Goal: Check status: Check status

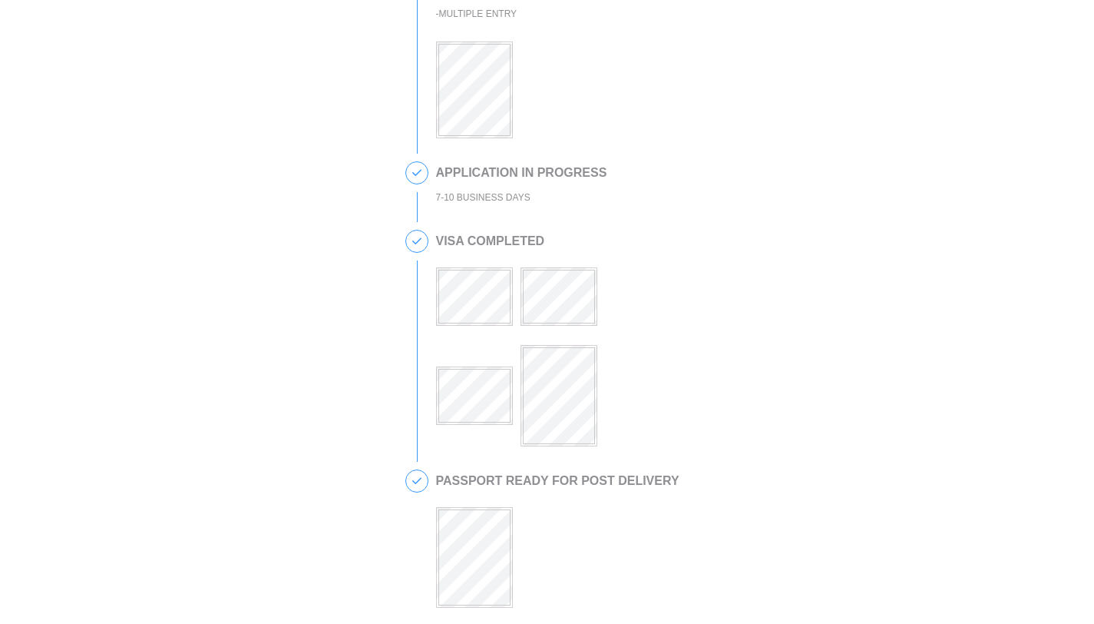
scroll to position [55, 0]
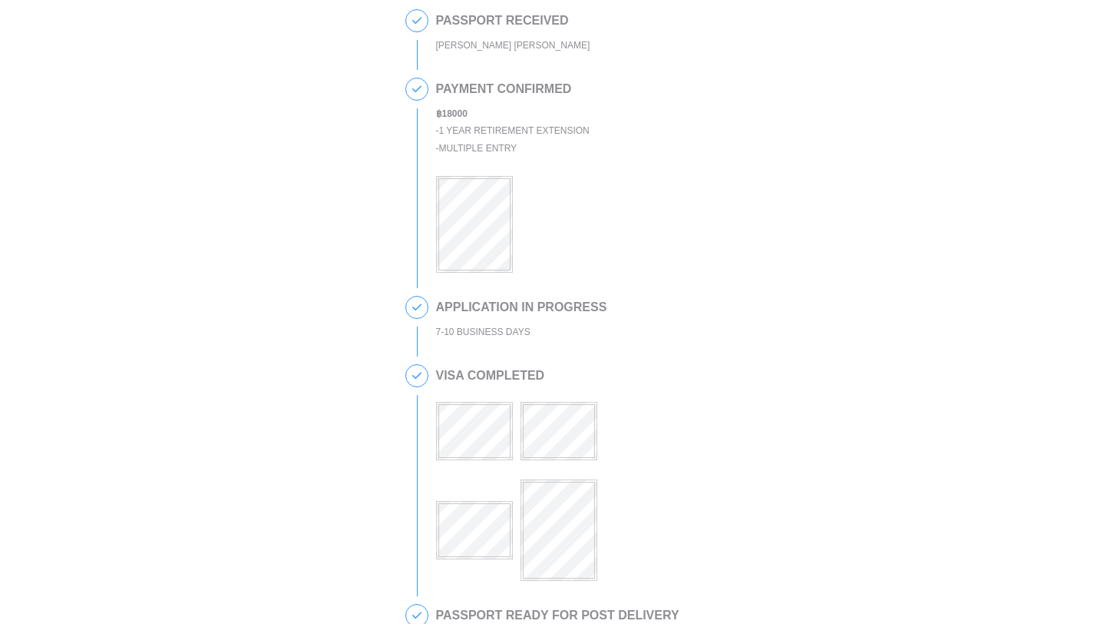
click at [537, 468] on div at bounding box center [559, 481] width 246 height 198
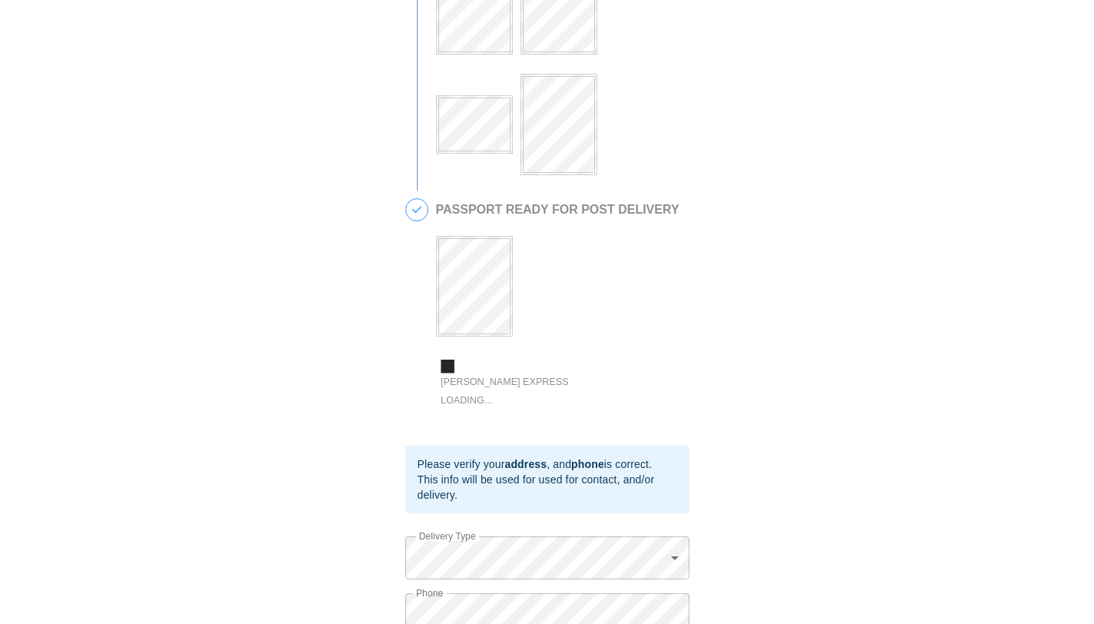
scroll to position [570, 0]
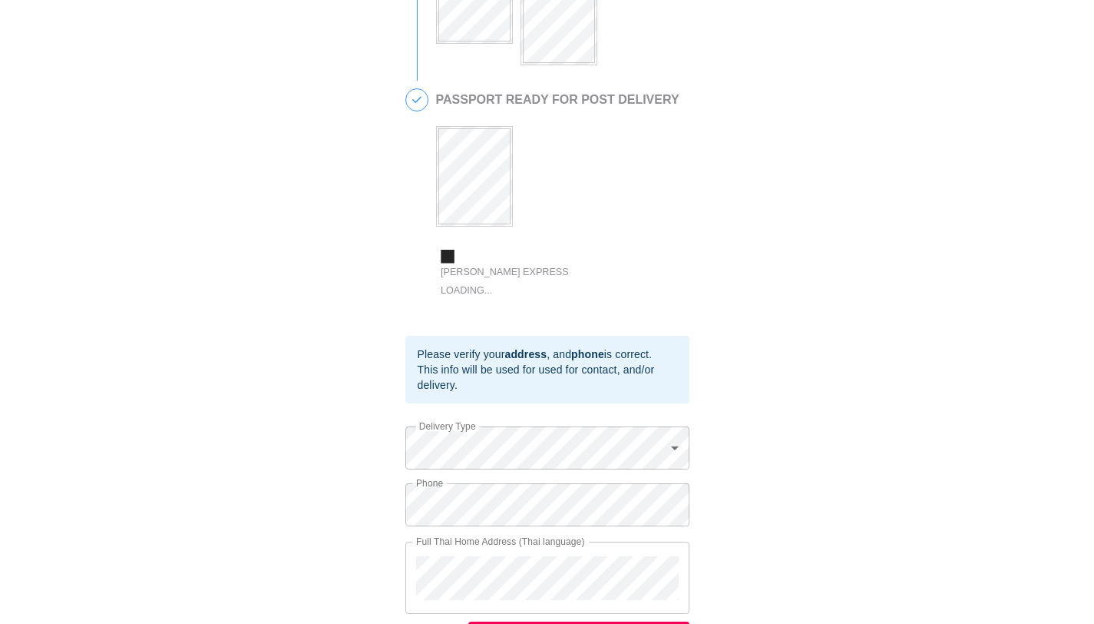
click at [471, 570] on div "Full Thai Home Address (Thai language)" at bounding box center [547, 577] width 284 height 72
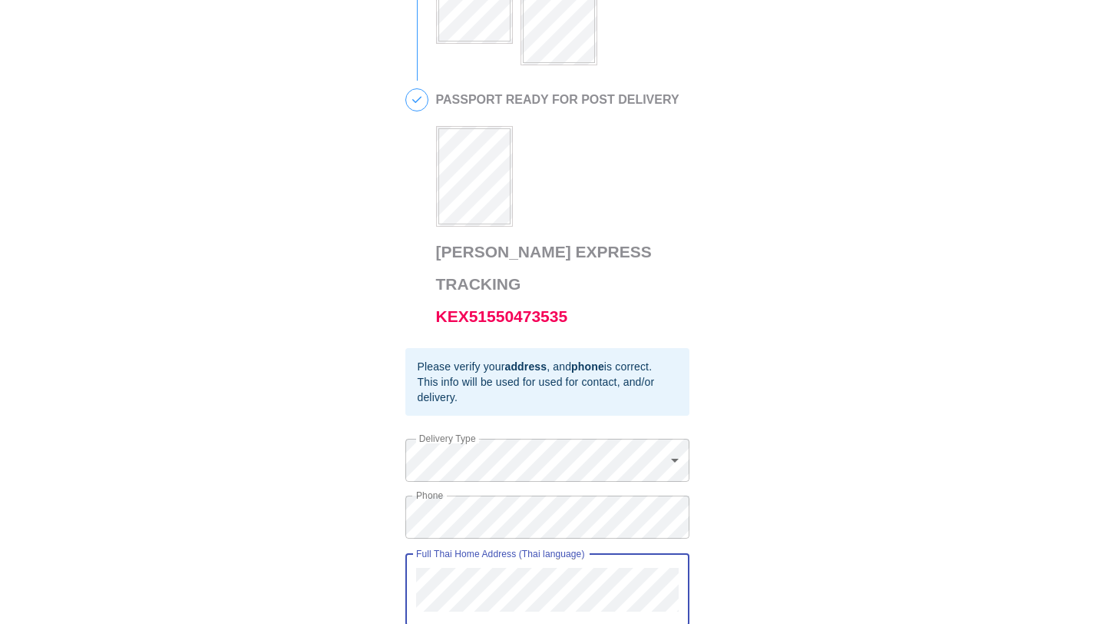
scroll to position [573, 0]
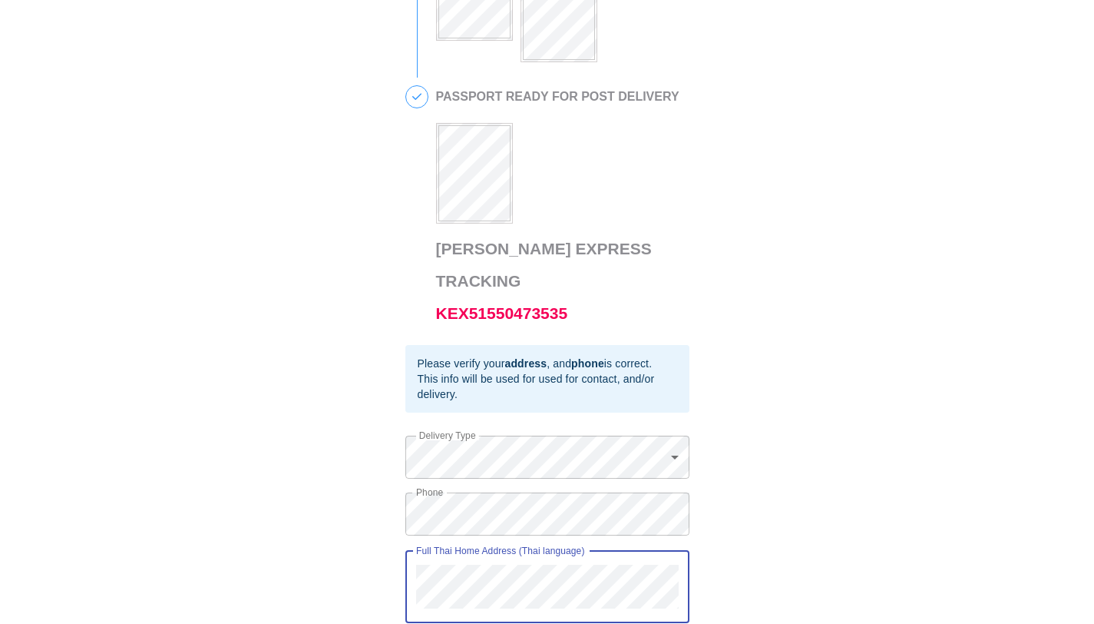
click at [391, 527] on div "This is a secure link , and your information is safe . 1 PASSPORT RECEIVED [PER…" at bounding box center [547, 50] width 1064 height 1216
